Goal: Find specific page/section: Find specific page/section

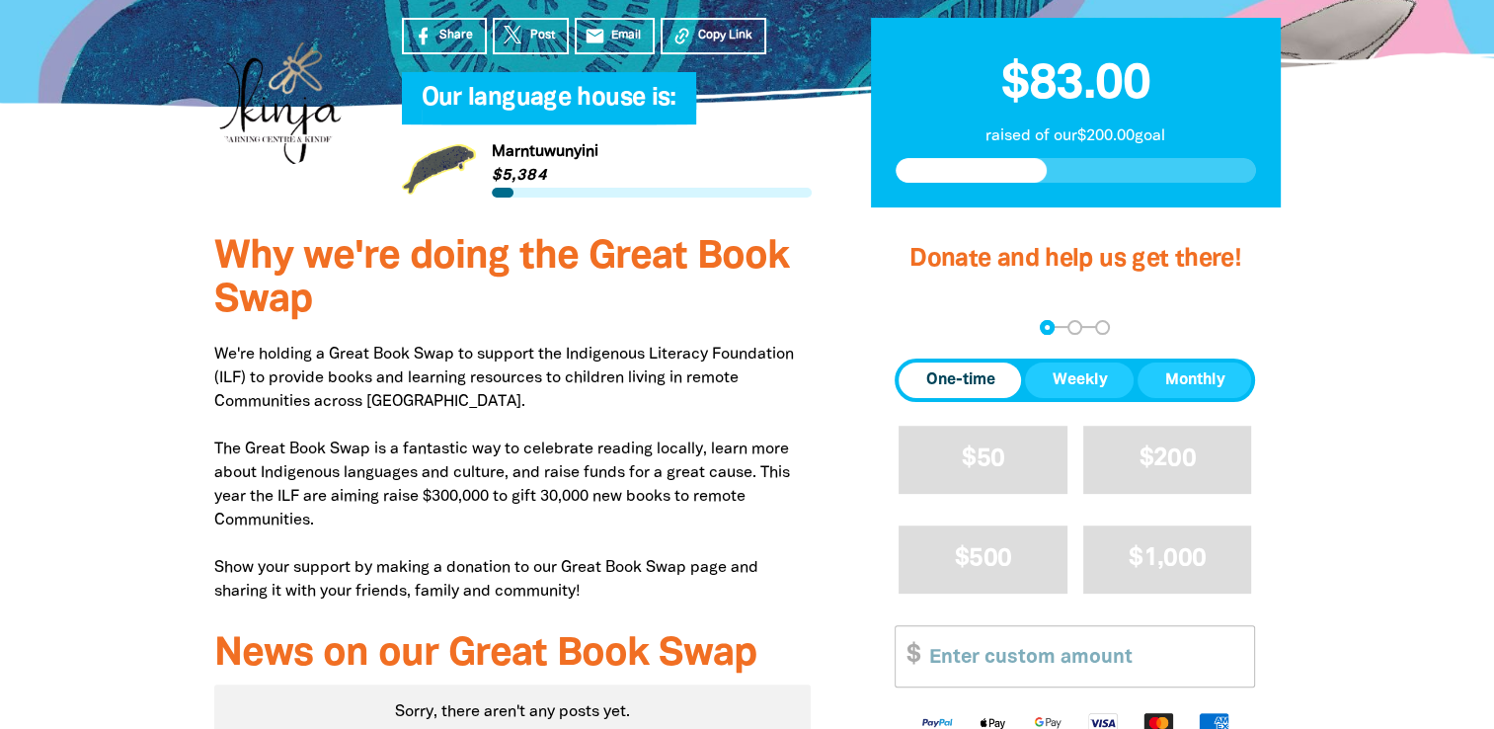
scroll to position [99, 0]
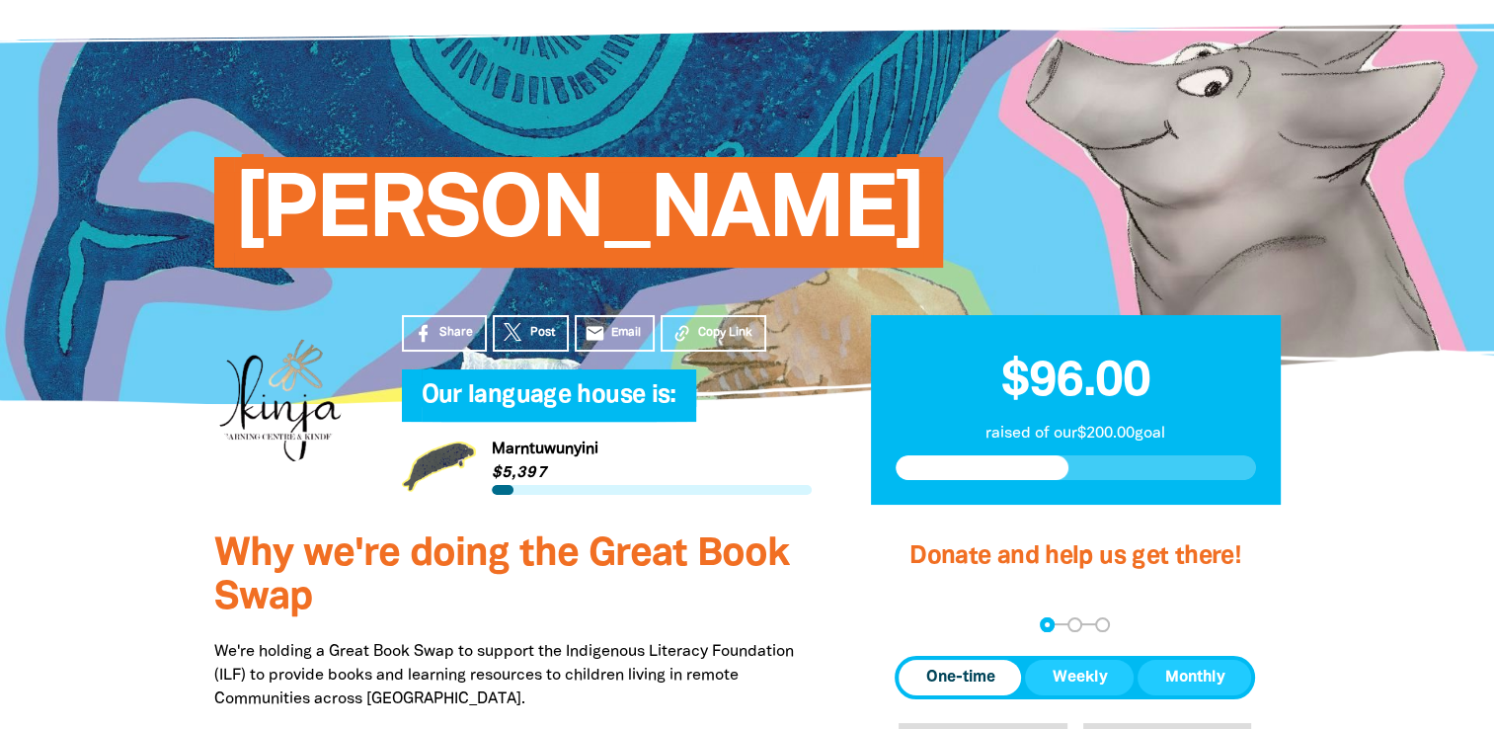
scroll to position [99, 0]
